Goal: Communication & Community: Answer question/provide support

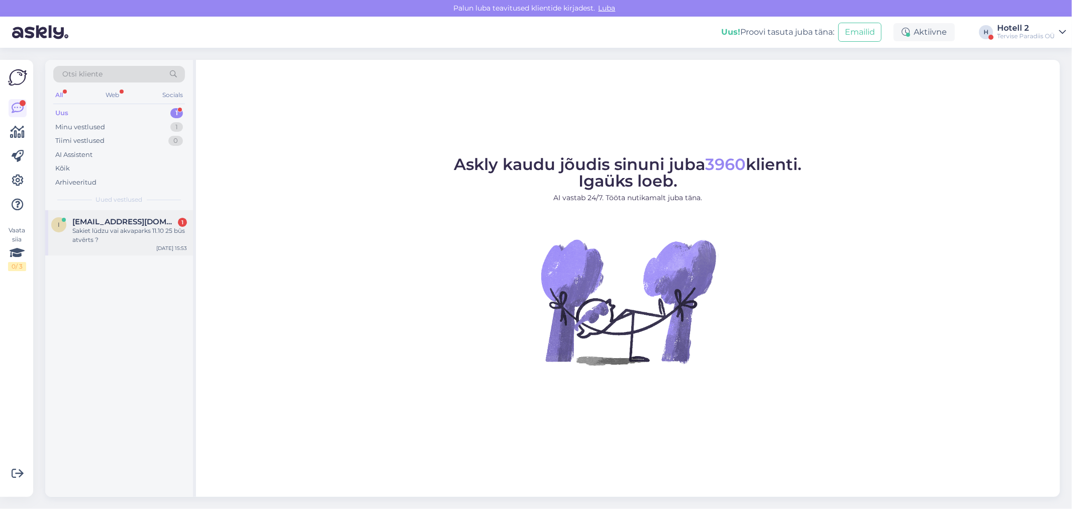
click at [127, 230] on div "Sakiet lūdzu vai akvaparks 11.10 25 būs atvērts ?" at bounding box center [129, 235] width 115 height 18
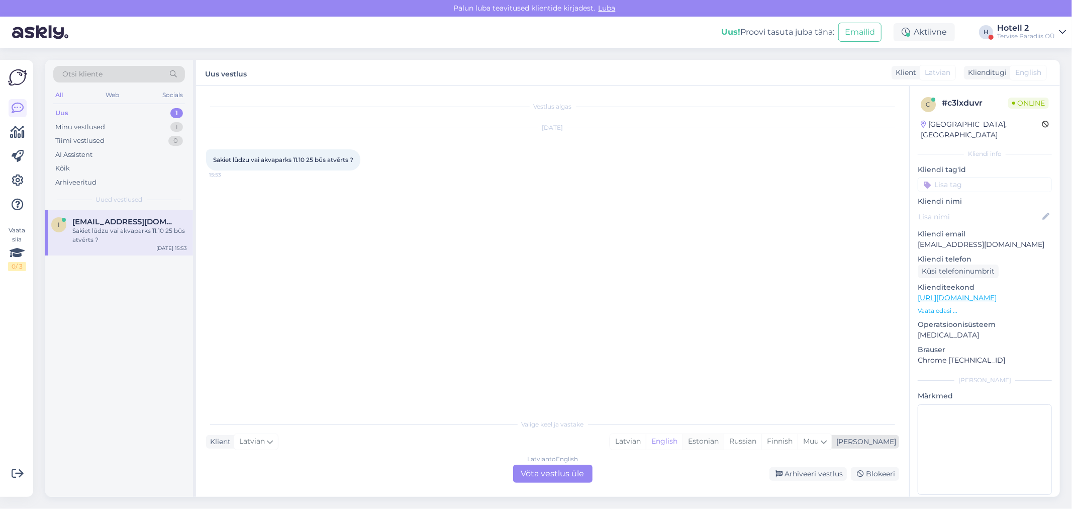
click at [724, 443] on div "Estonian" at bounding box center [703, 441] width 41 height 15
click at [556, 477] on div "Latvian to Estonian Võta vestlus üle" at bounding box center [552, 474] width 79 height 18
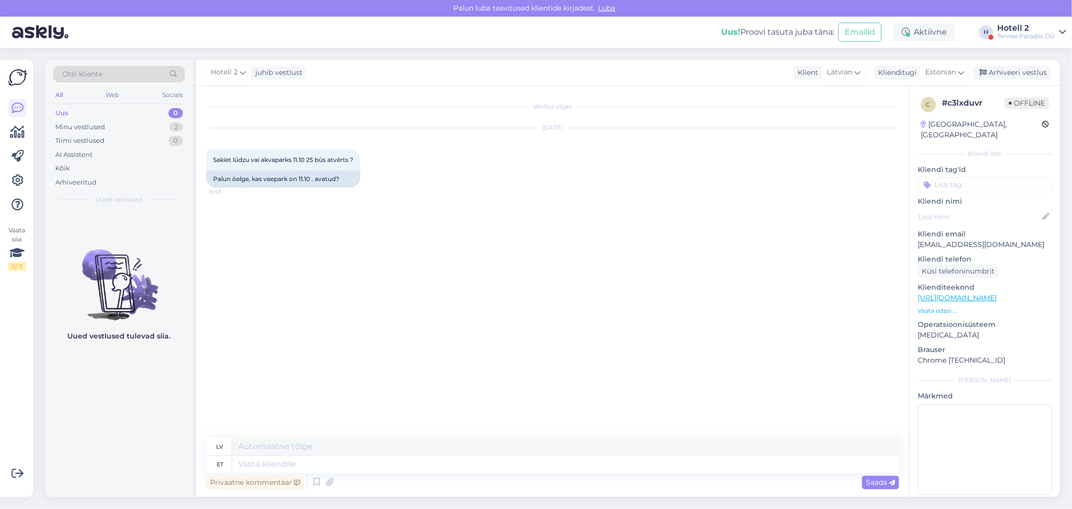
click at [784, 359] on div "Vestlus algas Sep 25 2025 Sakiet lūdzu vai akvaparks 11.10 25 būs atvērts ? 15:…" at bounding box center [557, 262] width 702 height 333
click at [260, 465] on textarea at bounding box center [565, 463] width 667 height 17
type textarea "Tere"
type textarea "Sveiki"
type textarea "Tere!"
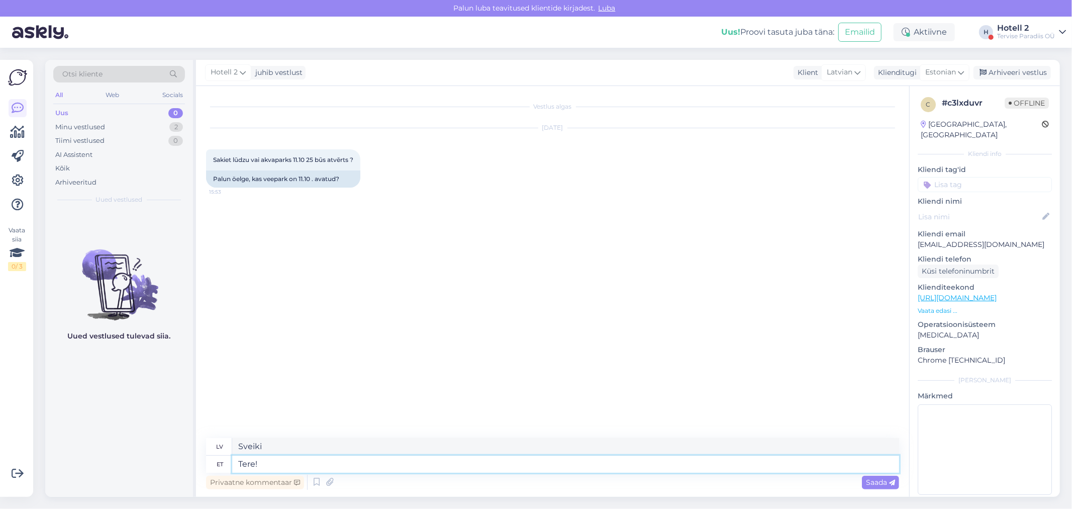
type textarea "Sveiki!"
type textarea "Tere!"
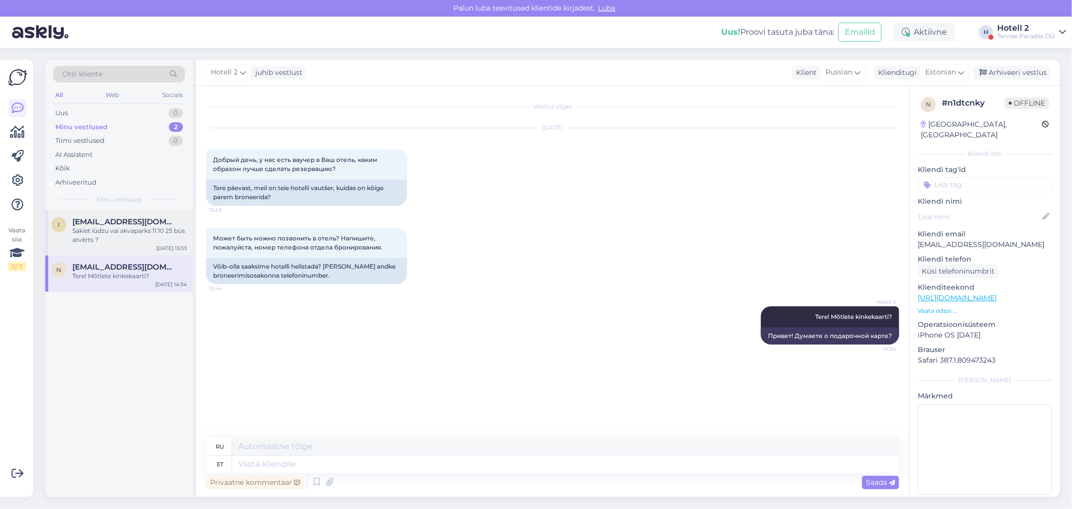
click at [139, 234] on div "Sakiet lūdzu vai akvaparks 11.10 25 būs atvērts ?" at bounding box center [129, 235] width 115 height 18
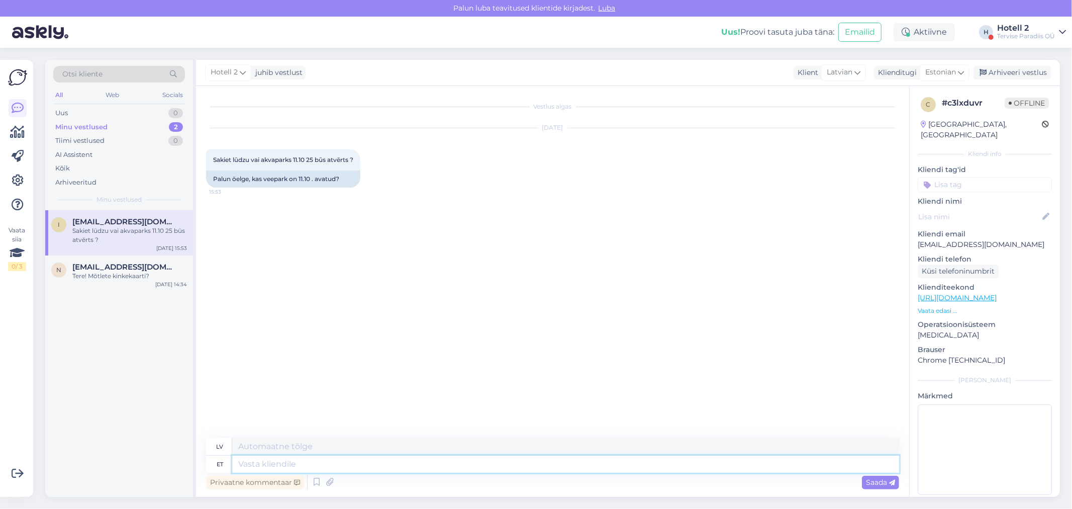
click at [293, 460] on textarea at bounding box center [565, 463] width 667 height 17
type textarea "Tere!"
type textarea "Sveiki"
type textarea "Tere!"
type textarea "Sveiki!"
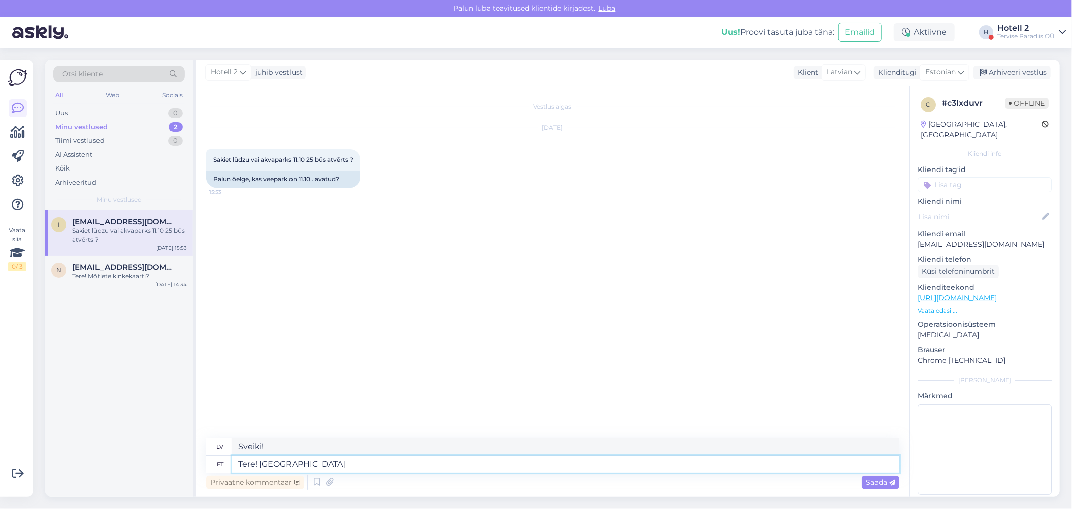
type textarea "Tere! Veekeskusega s"
type textarea "Sveiki! [GEOGRAPHIC_DATA]"
type textarea "Tere! Veekeskusega seonduva"
type textarea "Sveiki! Saistīts ar akvaparku"
type textarea "Tere! [GEOGRAPHIC_DATA]"
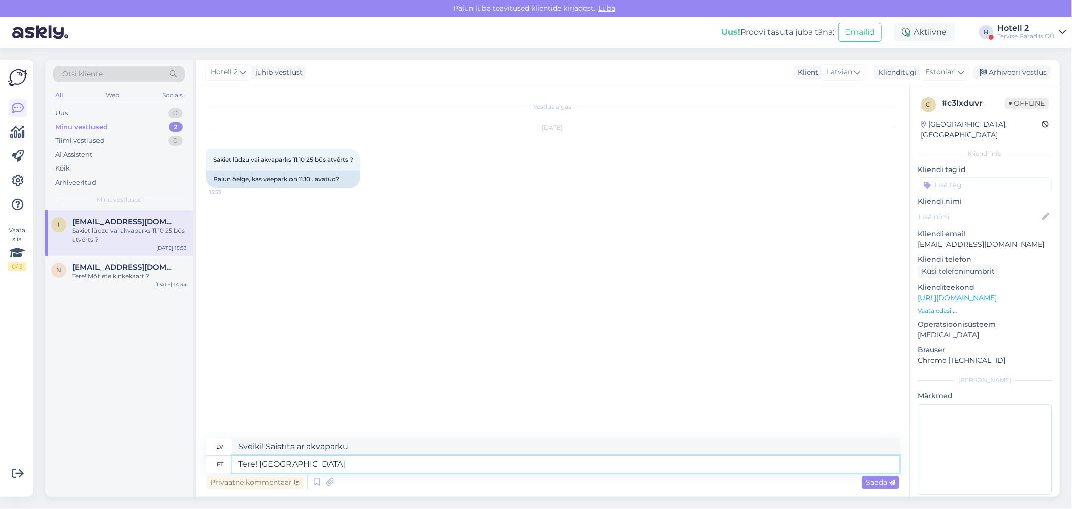
type textarea "Sveiki! [GEOGRAPHIC_DATA]"
type textarea "Tere! [GEOGRAPHIC_DATA]"
type textarea "Sveiki! Ūdens centrs"
type textarea "Tere!"
type textarea "Sveiki!"
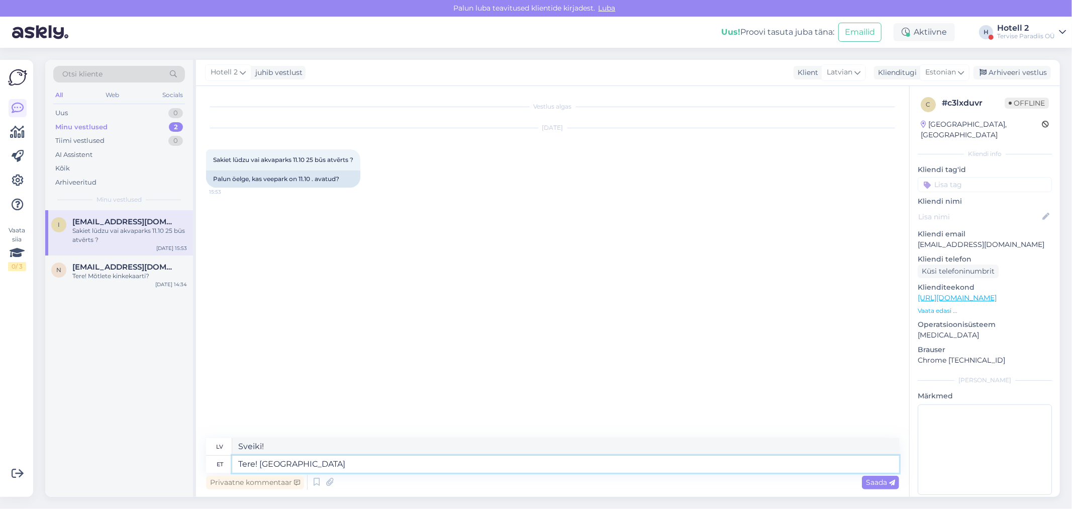
type textarea "Tere! [GEOGRAPHIC_DATA]"
type textarea "Sveiki! Lūdzu"
type textarea "Tere! Palun pöörguge"
type textarea "Sveiki! Lūdzu, apgriezieties."
type textarea "Tere! Palun pöörguge veekeskusega s"
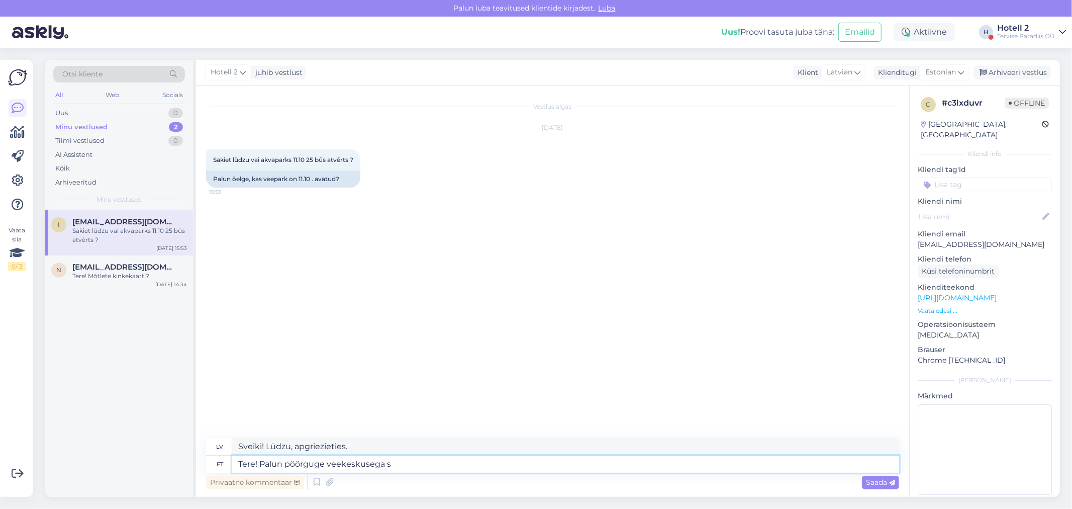
type textarea "Sveiki! [GEOGRAPHIC_DATA], sazinieties ar akvaparku."
type textarea "Tere! Palun pöörguge veekeskusega seonduvate"
type textarea "Sveiki! Lūdzu, sazinieties ar mums, lai saņemtu informāciju par akvaparku."
type textarea "Tere! Palun pöörguge veekeskusega seonduvate küsimuste p"
type textarea "Sveiki! Lūdzu, sazinieties ar mums, [PERSON_NAME] ir jautājumi par akvaparku."
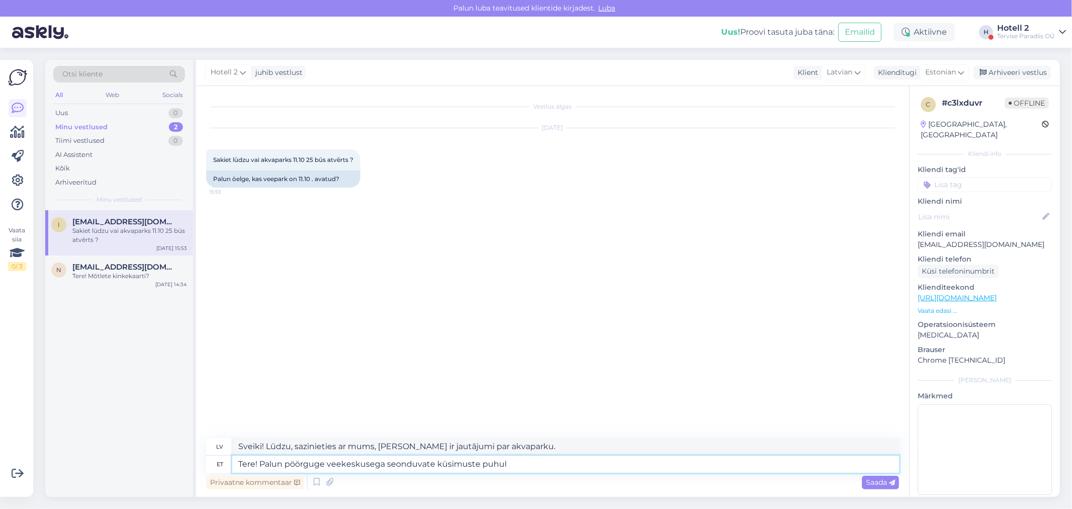
type textarea "Tere! Palun pöörguge veekeskusega seonduvate küsimuste puhul"
type textarea "Sveiki! Lūdzu, sazinieties ar mums, [PERSON_NAME] ir kādi jautājumi par akvapar…"
type textarea "Tere! Palun pöörguge veekeskusega seonduvate küsimuste puhul meilile"
type textarea "Sveiki! [PERSON_NAME] ir kādi jautājumi par akvaparku, lūdzu, sazinieties ar mu…"
type textarea "Tere! Palun pöörguge veekeskusega seonduvate küsimuste puhul meilile veekeskus@"
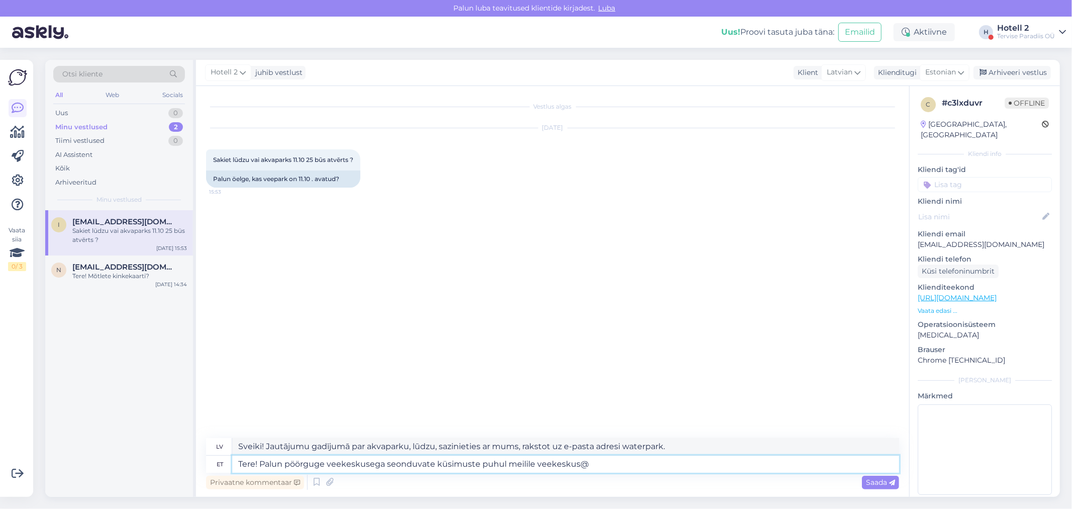
type textarea "Sveiki! Jautājumu gadījumā par akvaparku, lūdzu, sazinieties ar mums, rakstot u…"
type textarea "Tere! Palun pöörguge veekeskusega seonduvate küsimuste puhul meilile [EMAIL_ADD…"
type textarea "Sveiki! [PERSON_NAME] ir kādi jautājumi par ūdens centru, lūdzu, rakstiet uz [E…"
type textarea "Tere! Palun pöörguge veekeskusega seonduvate küsimuste puhul meilile [EMAIL_ADD…"
click at [871, 486] on div "Saada" at bounding box center [880, 483] width 37 height 14
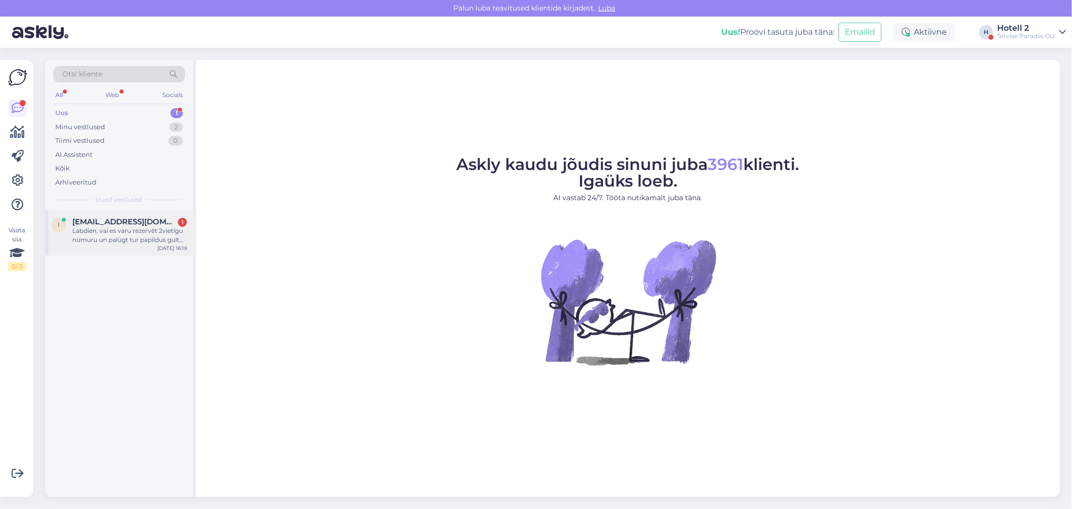
click at [94, 234] on div "Labdien, vai es varu rezervēt 2vietīgu numuru un palūgt tur papildus gultu 11 g…" at bounding box center [129, 235] width 115 height 18
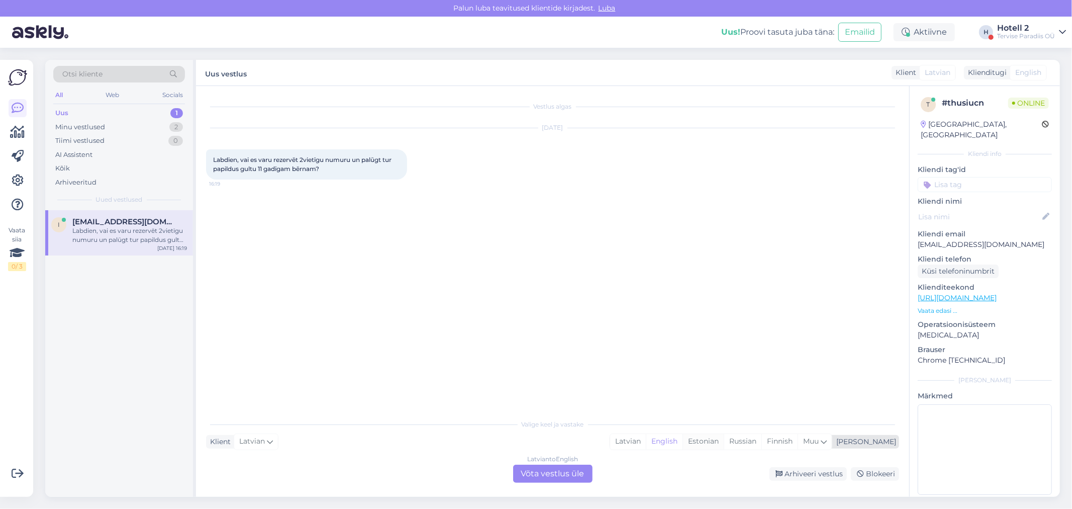
click at [724, 439] on div "Estonian" at bounding box center [703, 441] width 41 height 15
click at [569, 477] on div "Latvian to Estonian Võta vestlus üle" at bounding box center [552, 474] width 79 height 18
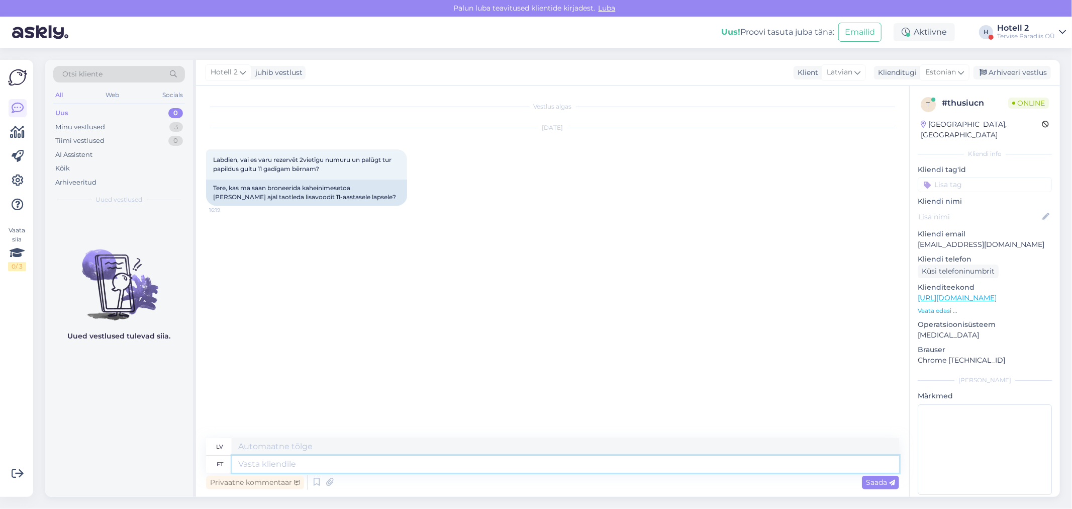
click at [291, 463] on textarea at bounding box center [565, 463] width 667 height 17
type textarea "Tere"
type textarea "Sveiki"
type textarea "Tere!"
type textarea "Sveiki!"
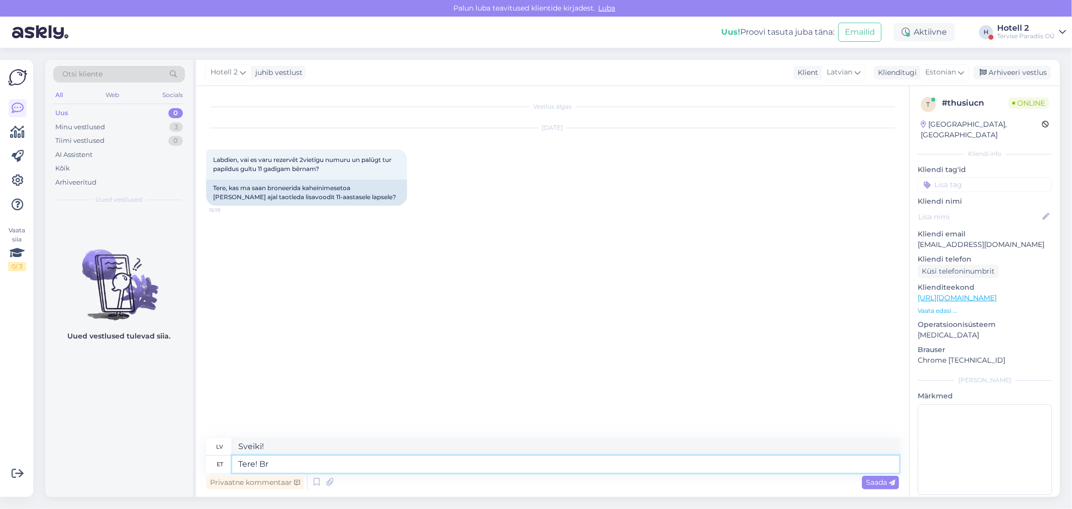
type textarea "Tere! Bro"
type textarea "Sveiki! B"
type textarea "Tere!"
type textarea "Sveiki!"
type textarea "Tere! Jah s"
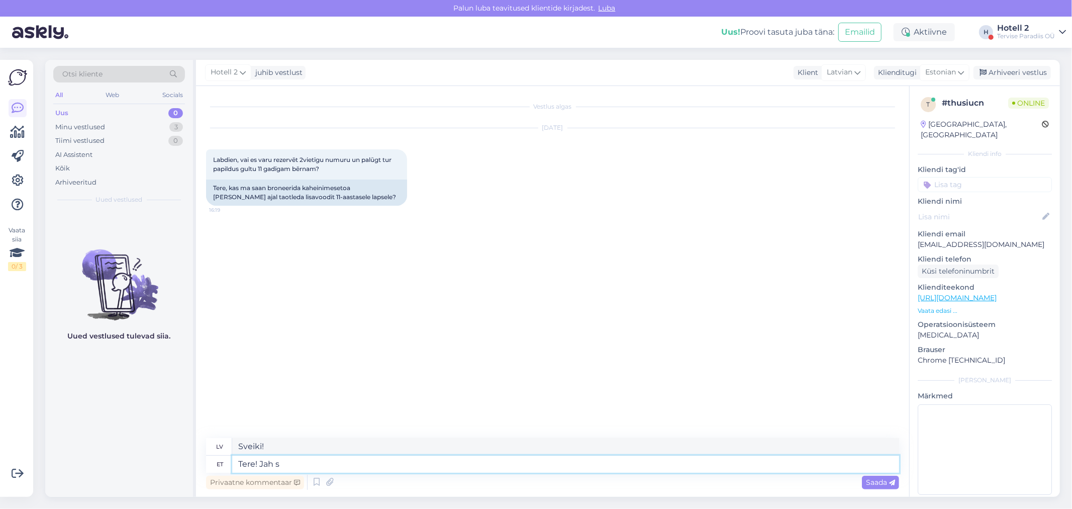
type textarea "Sveiki! Jā"
type textarea "Tere! Jah see"
type textarea "Sveiki! [PERSON_NAME], tā ir!"
type textarea "Tere! Jah see on võimalik,"
type textarea "Sveiki! [PERSON_NAME], tas ir iespējams."
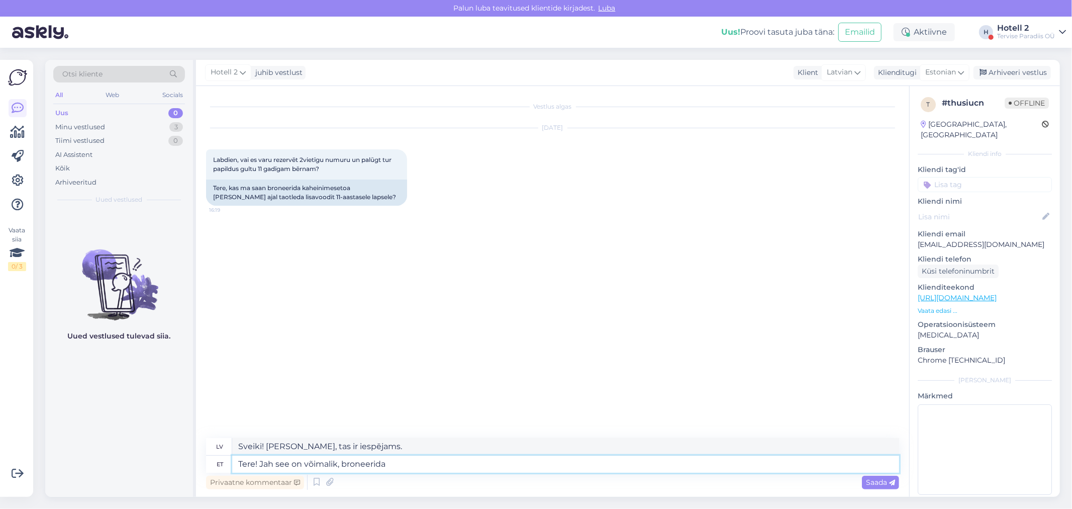
type textarea "Tere! Jah see on võimalik, broneerida s"
type textarea "Sveiki! [PERSON_NAME], tas ir iespējams, [PERSON_NAME]"
type textarea "Tere! Jah see on võimalik, broneerida saate"
type textarea "Sveiki! [PERSON_NAME], tas ir iespējams, jūs varat rezervēt."
type textarea "Tere! Jah see on võimalik, broneerida saate meie k"
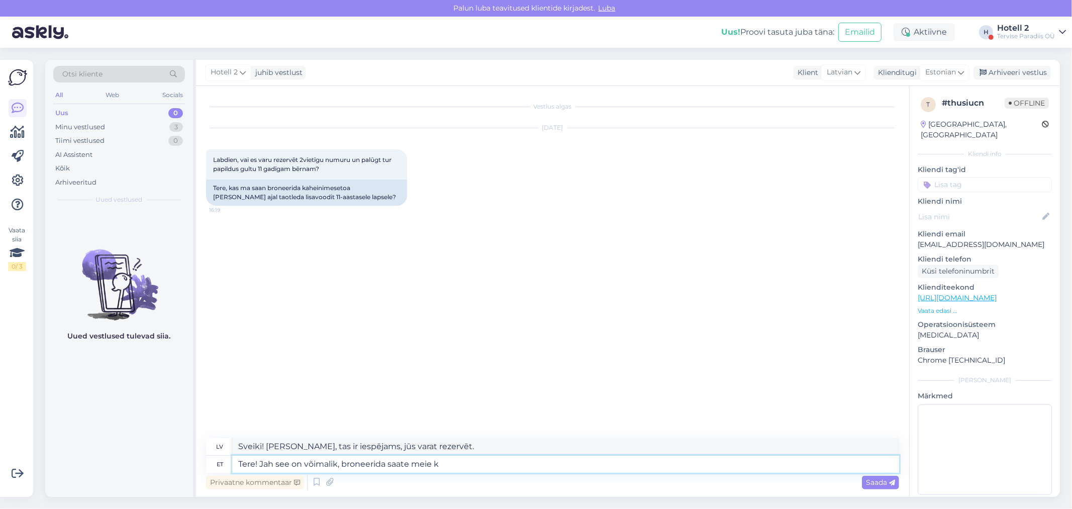
type textarea "Sveiki! [PERSON_NAME], tas ir iespējams, jūs varat rezervēt pie mums"
type textarea "Tere! Jah see on võimalik, broneerida saate meie kodulehel"
type textarea "Sveiki! [PERSON_NAME], tas ir iespējams, jūs varat rezervēt mūsu mājaslapā."
paste textarea "[URL][DOMAIN_NAME]"
type textarea "Tere! Jah see on võimalik, broneerida saate meie kodulehel [URL][DOMAIN_NAME]"
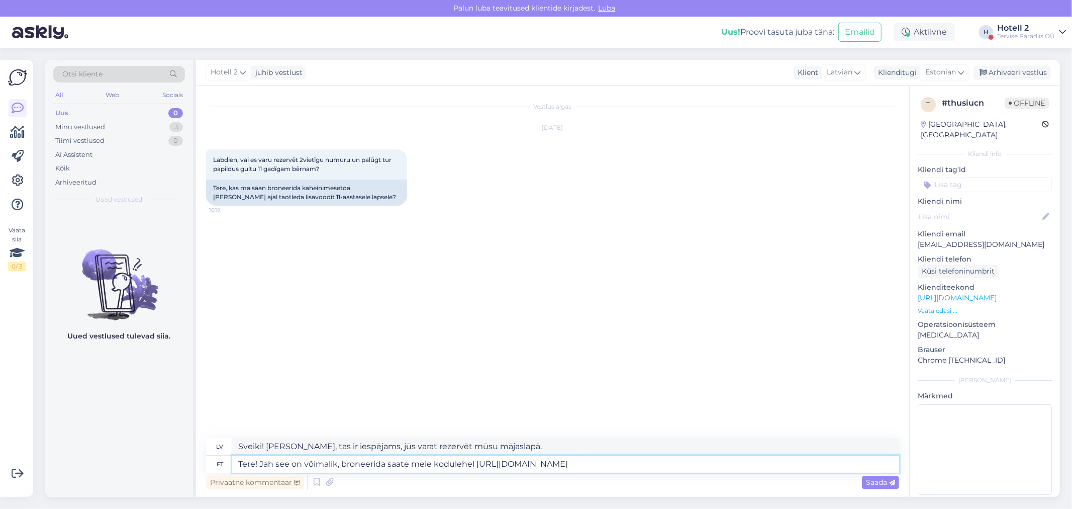
type textarea "Sveiki! [PERSON_NAME], tas ir iespējams, jūs varat rezervēt mūsu mājaslapā [URL…"
type textarea "Tere! Jah see on võimalik, broneerida saate meie kodulehel [URL][DOMAIN_NAME]"
click at [885, 486] on div "Saada" at bounding box center [880, 483] width 37 height 14
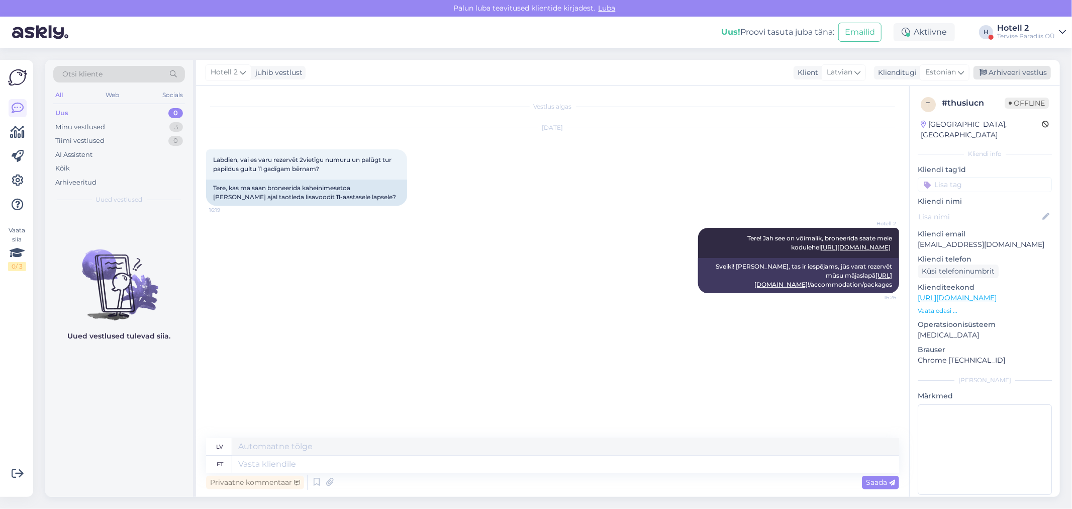
click at [1039, 68] on div "Arhiveeri vestlus" at bounding box center [1012, 73] width 77 height 14
